Goal: Task Accomplishment & Management: Manage account settings

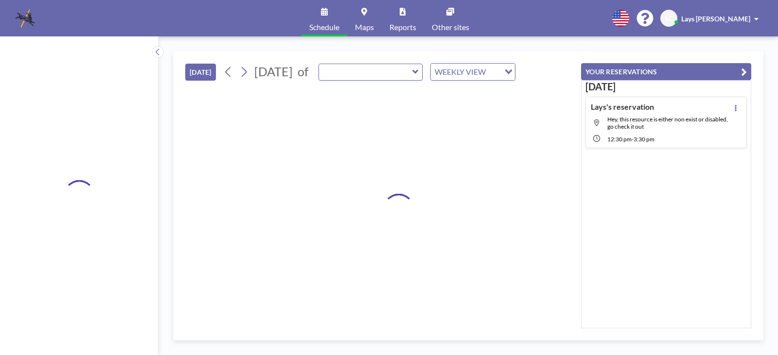
type input "[PERSON_NAME][GEOGRAPHIC_DATA]"
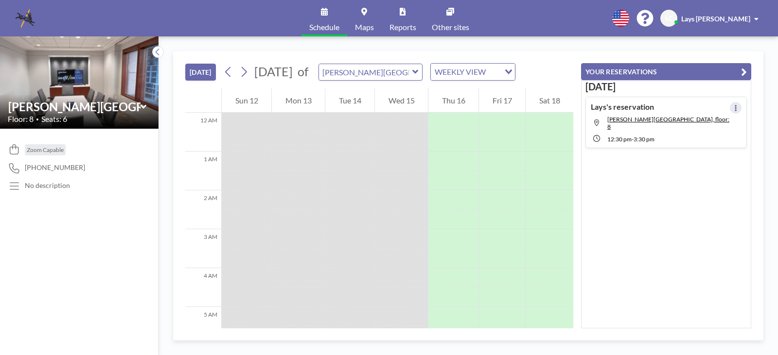
click at [734, 109] on button at bounding box center [736, 108] width 12 height 12
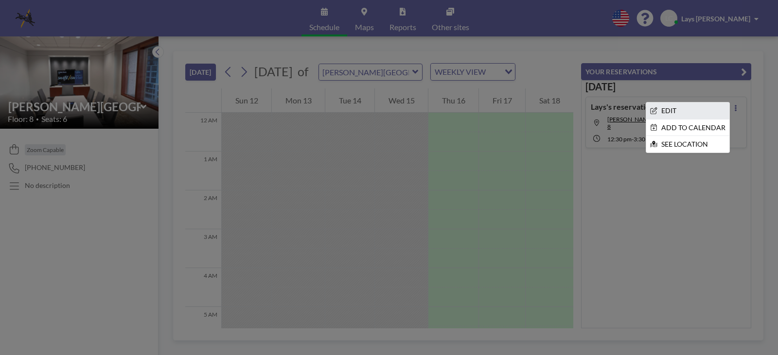
click at [655, 112] on li "EDIT" at bounding box center [687, 111] width 83 height 17
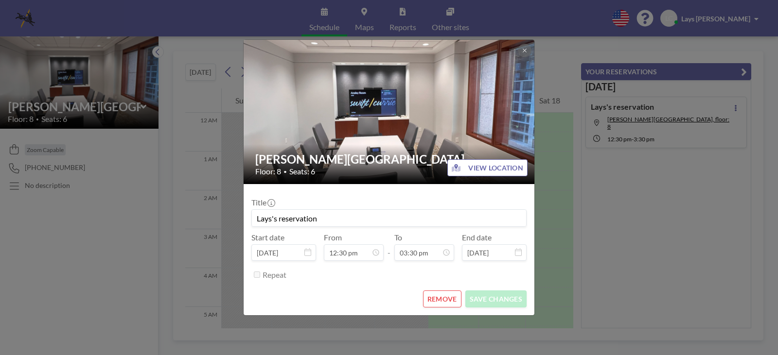
click at [451, 297] on button "REMOVE" at bounding box center [442, 299] width 38 height 17
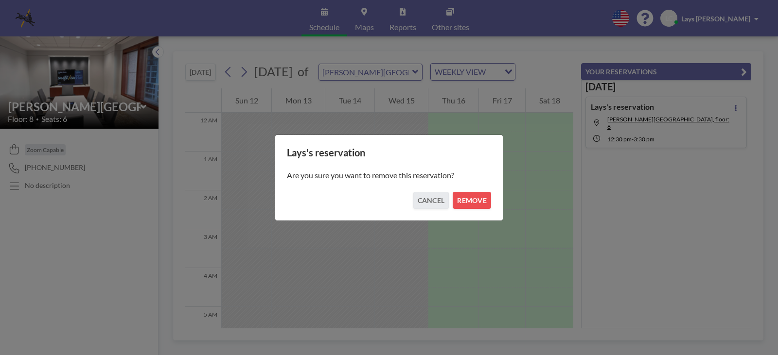
click at [482, 191] on div "Are you sure you want to remove this reservation?" at bounding box center [389, 175] width 204 height 33
click at [492, 201] on div "Lays's reservation Are you sure you want to remove this reservation? CANCEL REM…" at bounding box center [389, 178] width 228 height 87
click at [480, 200] on button "REMOVE" at bounding box center [471, 200] width 38 height 17
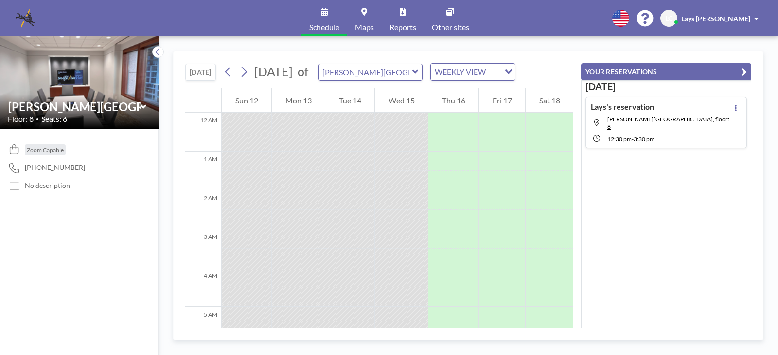
click at [707, 142] on div "[DATE] Lays's reservation [PERSON_NAME][GEOGRAPHIC_DATA], floor: 8 12:30 PM - 3…" at bounding box center [665, 116] width 161 height 71
click at [711, 131] on div "Lays's reservation [PERSON_NAME][GEOGRAPHIC_DATA], floor: 8 12:30 PM - 3:30 PM" at bounding box center [665, 123] width 161 height 52
